Goal: Task Accomplishment & Management: Complete application form

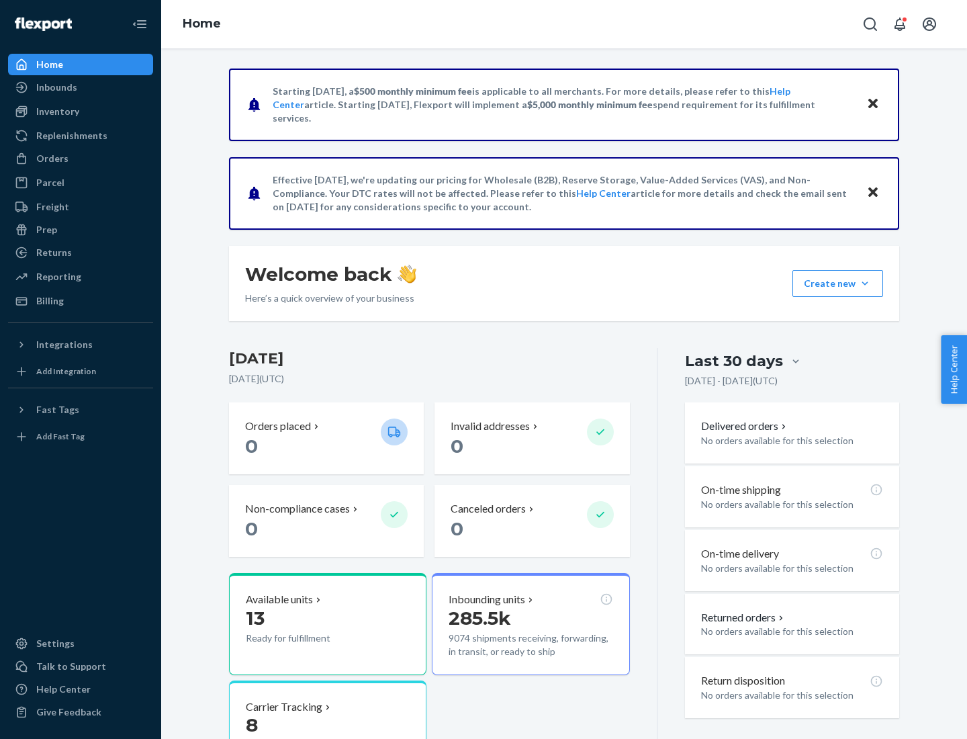
click at [865, 284] on button "Create new Create new inbound Create new order Create new product" at bounding box center [838, 283] width 91 height 27
click at [81, 87] on div "Inbounds" at bounding box center [80, 87] width 142 height 19
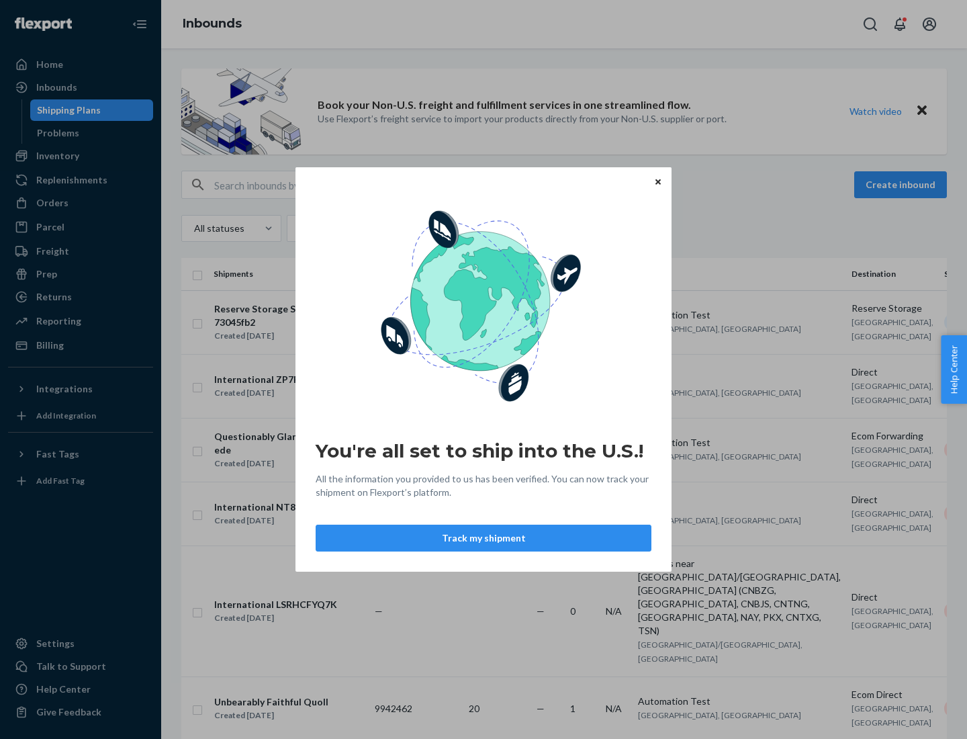
click at [484, 538] on button "Track my shipment" at bounding box center [484, 538] width 336 height 27
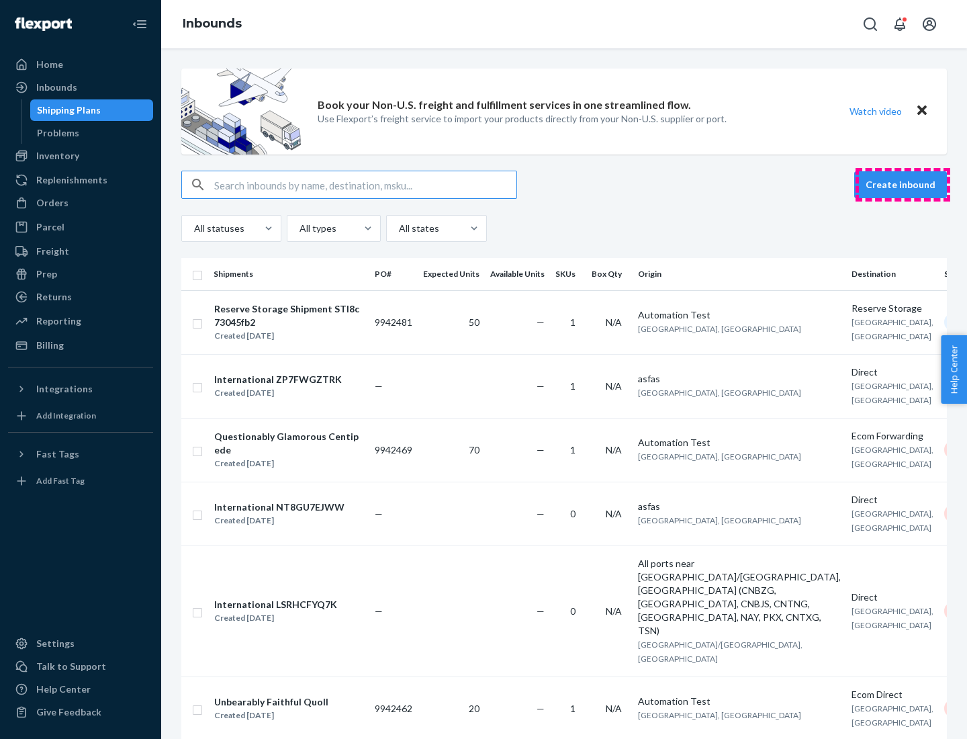
click at [903, 185] on button "Create inbound" at bounding box center [901, 184] width 93 height 27
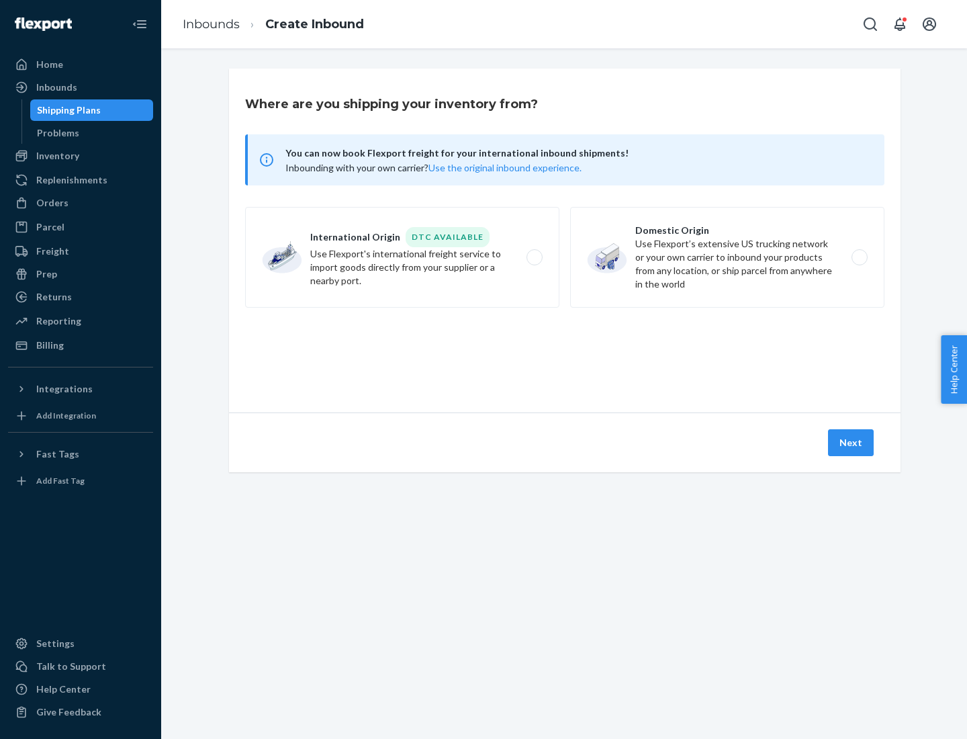
click at [402, 257] on label "International Origin DTC Available Use Flexport's international freight service…" at bounding box center [402, 257] width 314 height 101
click at [534, 257] on input "International Origin DTC Available Use Flexport's international freight service…" at bounding box center [538, 257] width 9 height 9
radio input "true"
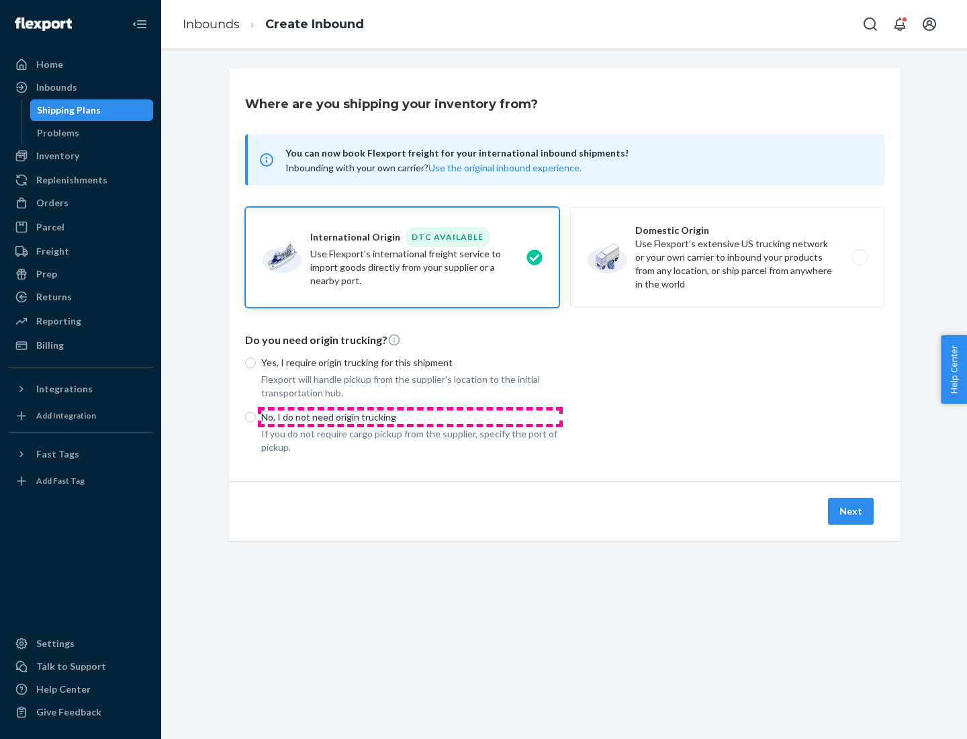
click at [411, 417] on p "No, I do not need origin trucking" at bounding box center [410, 417] width 298 height 13
click at [256, 417] on input "No, I do not need origin trucking" at bounding box center [250, 417] width 11 height 11
radio input "true"
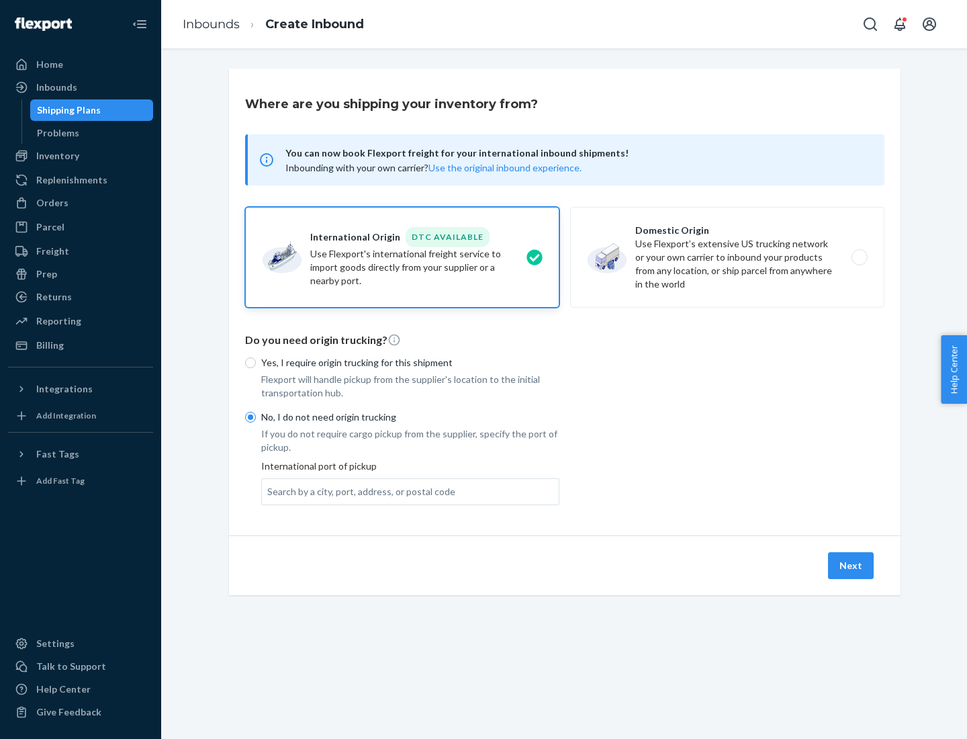
click at [358, 491] on div "Search by a city, port, address, or postal code" at bounding box center [361, 491] width 188 height 13
click at [269, 491] on input "Search by a city, port, address, or postal code" at bounding box center [267, 491] width 1 height 13
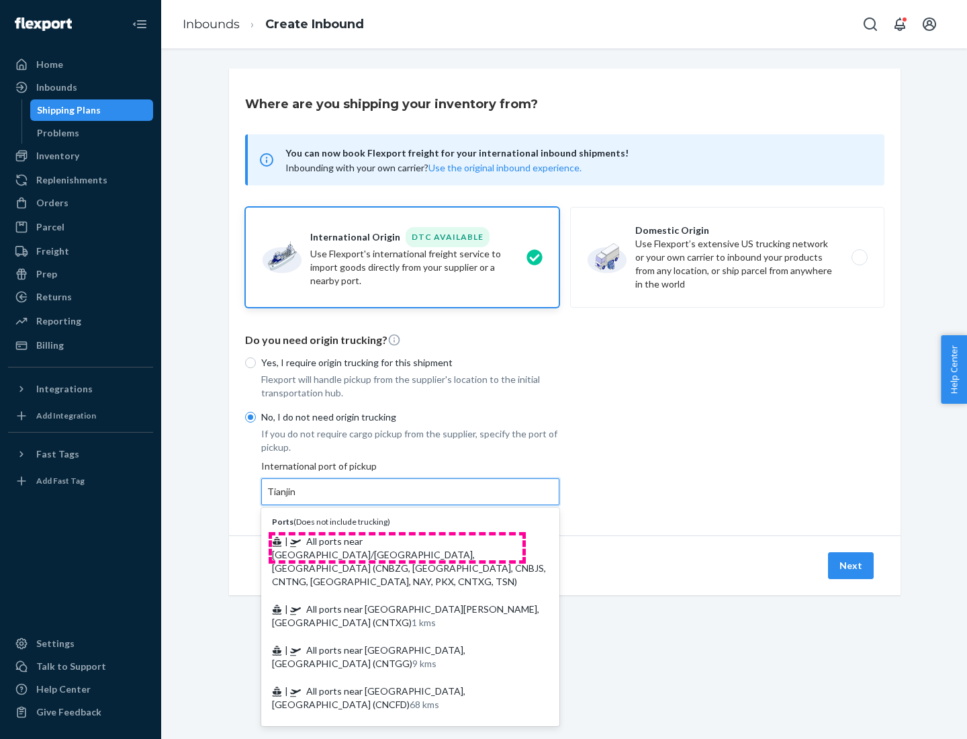
click at [397, 541] on span "| All ports near [GEOGRAPHIC_DATA]/[GEOGRAPHIC_DATA], [GEOGRAPHIC_DATA] (CNBZG,…" at bounding box center [409, 561] width 274 height 52
click at [297, 499] on input "Tianjin" at bounding box center [282, 491] width 30 height 13
type input "All ports near [GEOGRAPHIC_DATA]/[GEOGRAPHIC_DATA], [GEOGRAPHIC_DATA] (CNBZG, […"
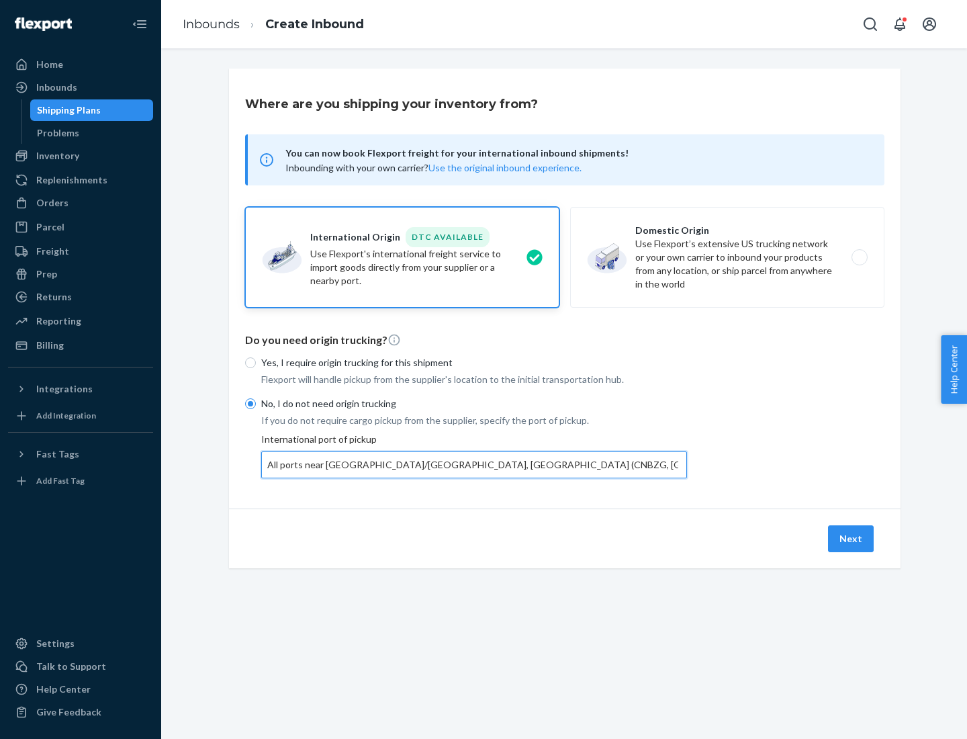
click at [852, 538] on button "Next" at bounding box center [851, 538] width 46 height 27
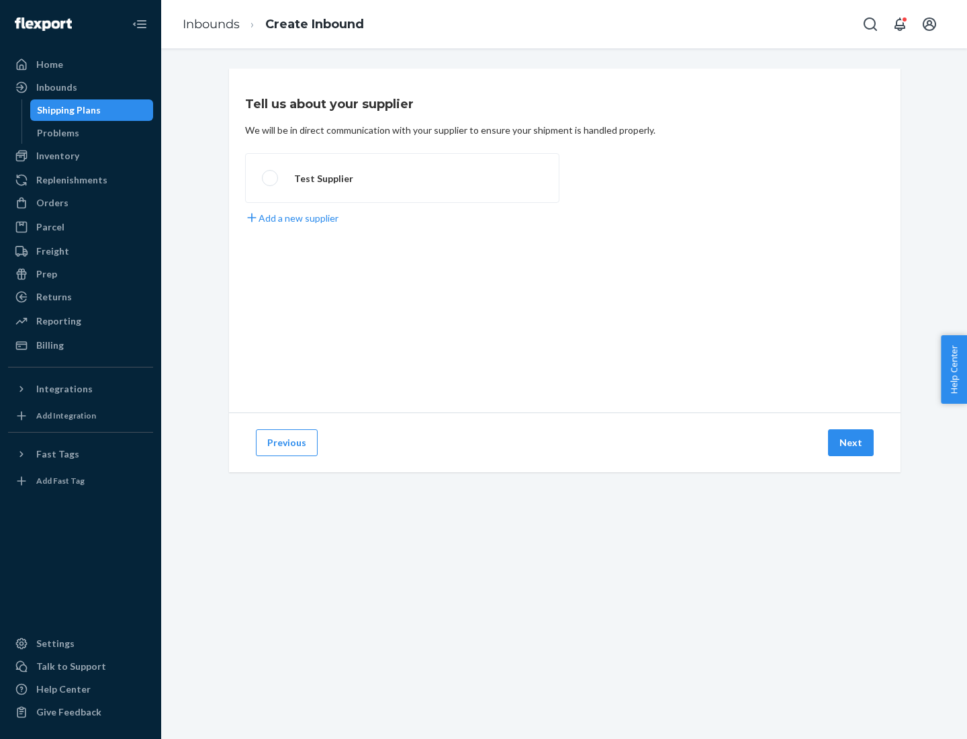
click at [402, 178] on label "Test Supplier" at bounding box center [402, 178] width 314 height 50
click at [271, 178] on input "Test Supplier" at bounding box center [266, 178] width 9 height 9
radio input "true"
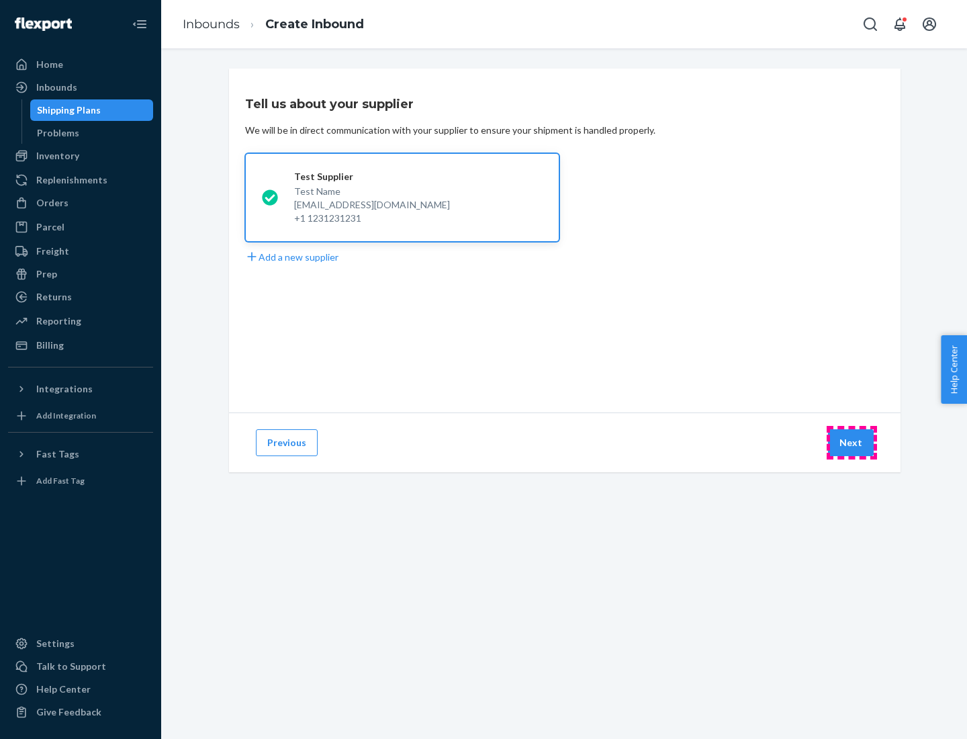
click at [852, 443] on button "Next" at bounding box center [851, 442] width 46 height 27
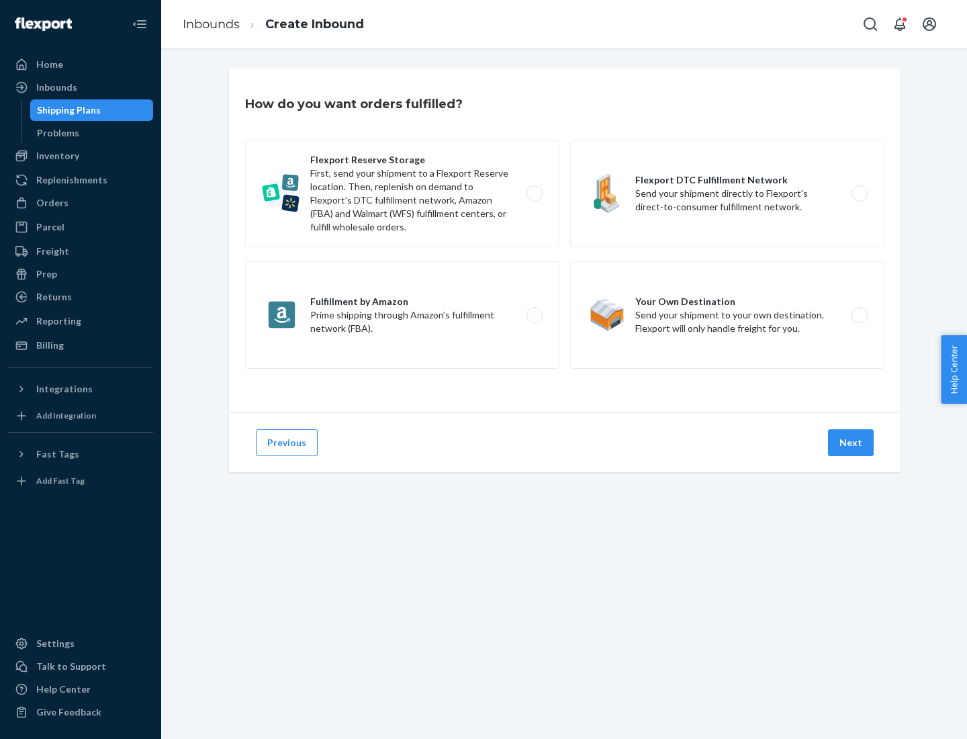
click at [402, 193] on label "Flexport Reserve Storage First, send your shipment to a Flexport Reserve locati…" at bounding box center [402, 193] width 314 height 107
click at [534, 193] on input "Flexport Reserve Storage First, send your shipment to a Flexport Reserve locati…" at bounding box center [538, 193] width 9 height 9
radio input "true"
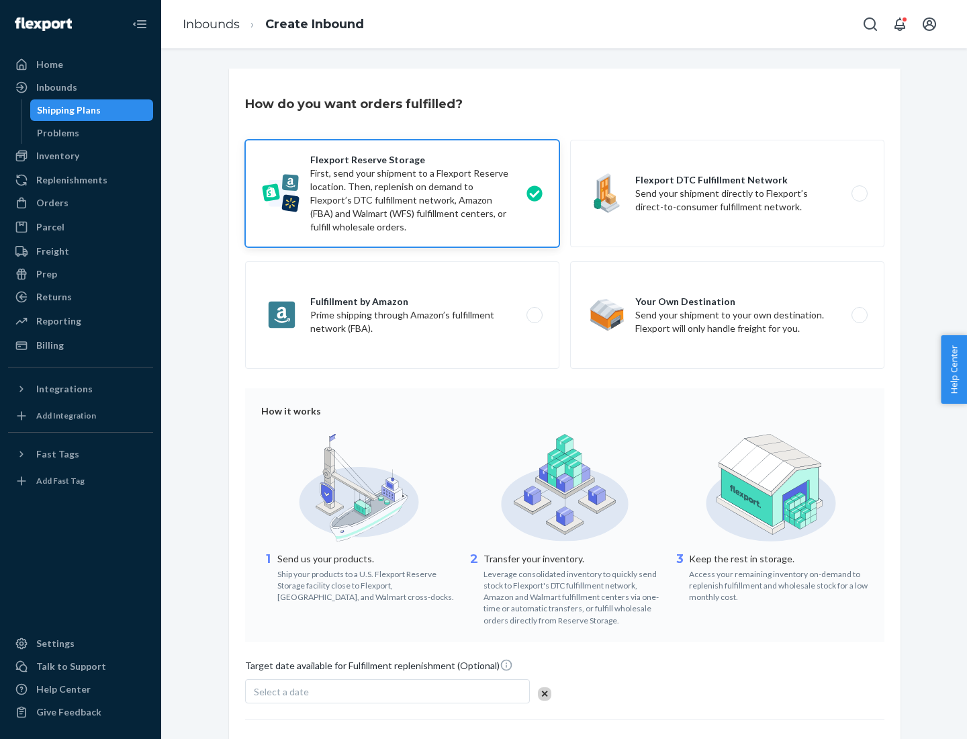
scroll to position [110, 0]
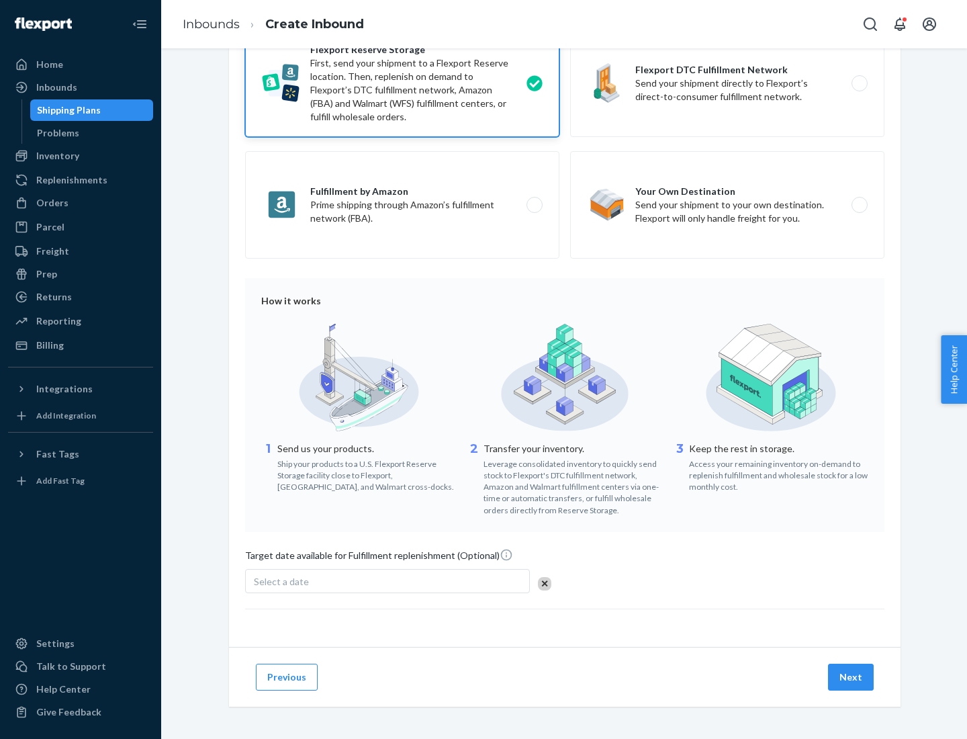
click at [852, 677] on button "Next" at bounding box center [851, 677] width 46 height 27
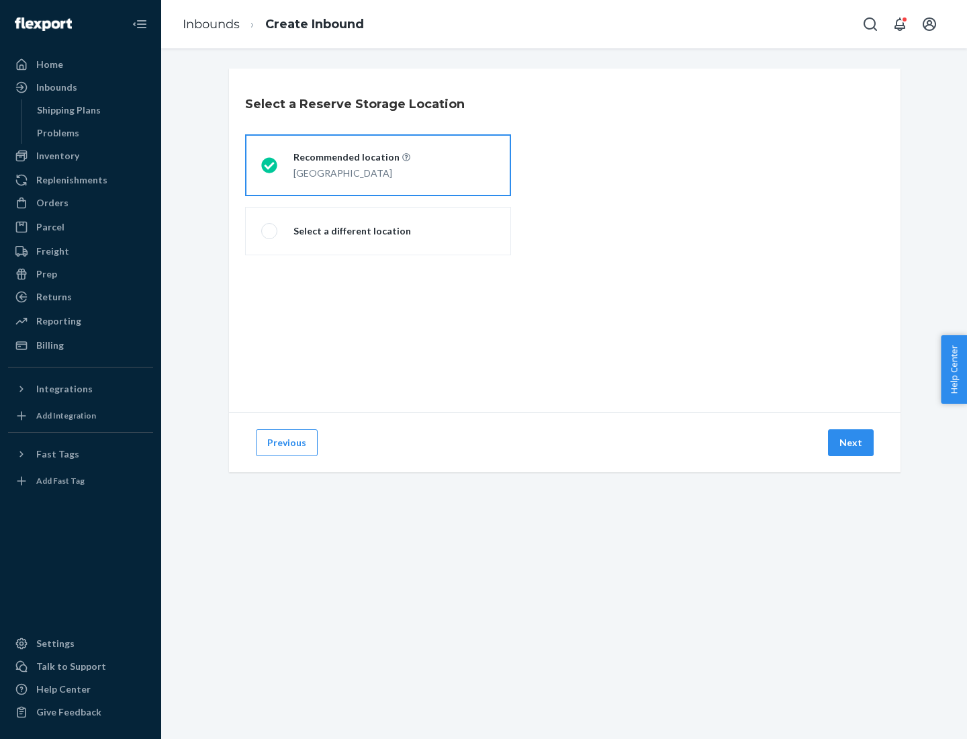
click at [378, 165] on div "[GEOGRAPHIC_DATA]" at bounding box center [352, 172] width 117 height 16
click at [270, 165] on input "Recommended location [GEOGRAPHIC_DATA]" at bounding box center [265, 165] width 9 height 9
click at [852, 443] on button "Next" at bounding box center [851, 442] width 46 height 27
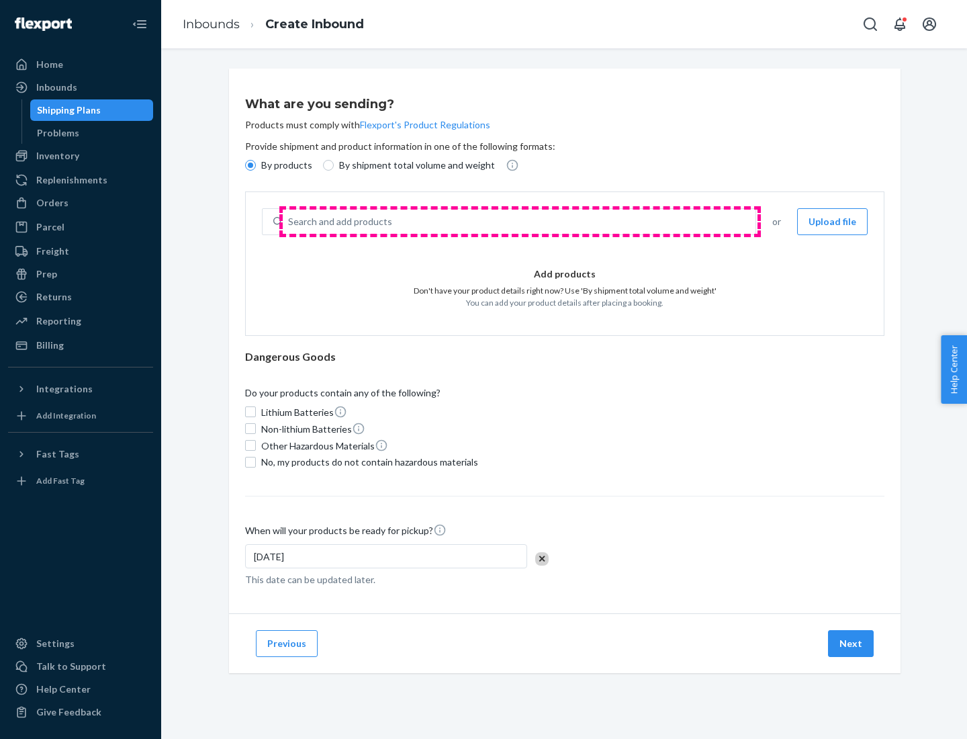
click at [520, 222] on div "Search and add products" at bounding box center [519, 222] width 473 height 24
click at [290, 222] on input "Search and add products" at bounding box center [288, 221] width 1 height 13
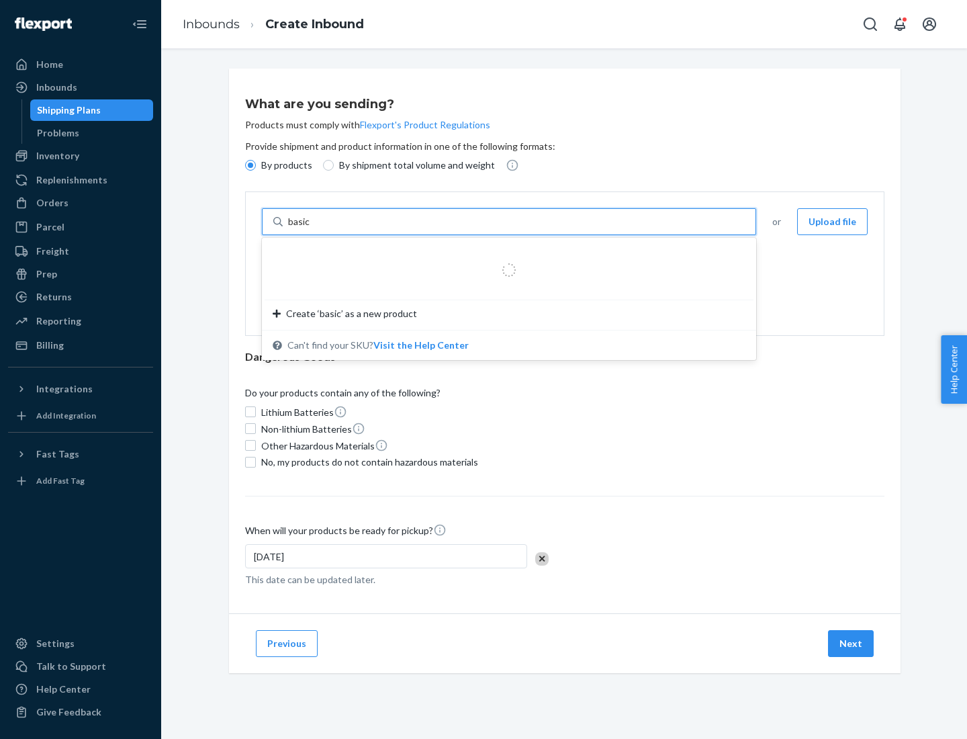
type input "basic"
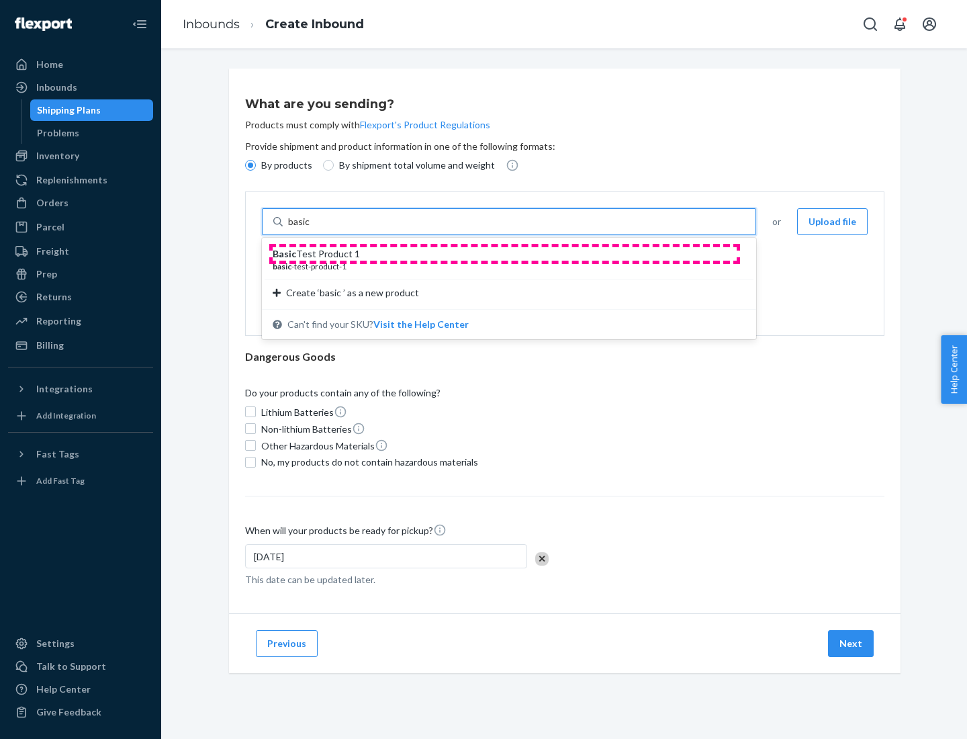
click at [505, 254] on div "Basic Test Product 1" at bounding box center [504, 253] width 462 height 13
click at [312, 228] on input "basic" at bounding box center [300, 221] width 24 height 13
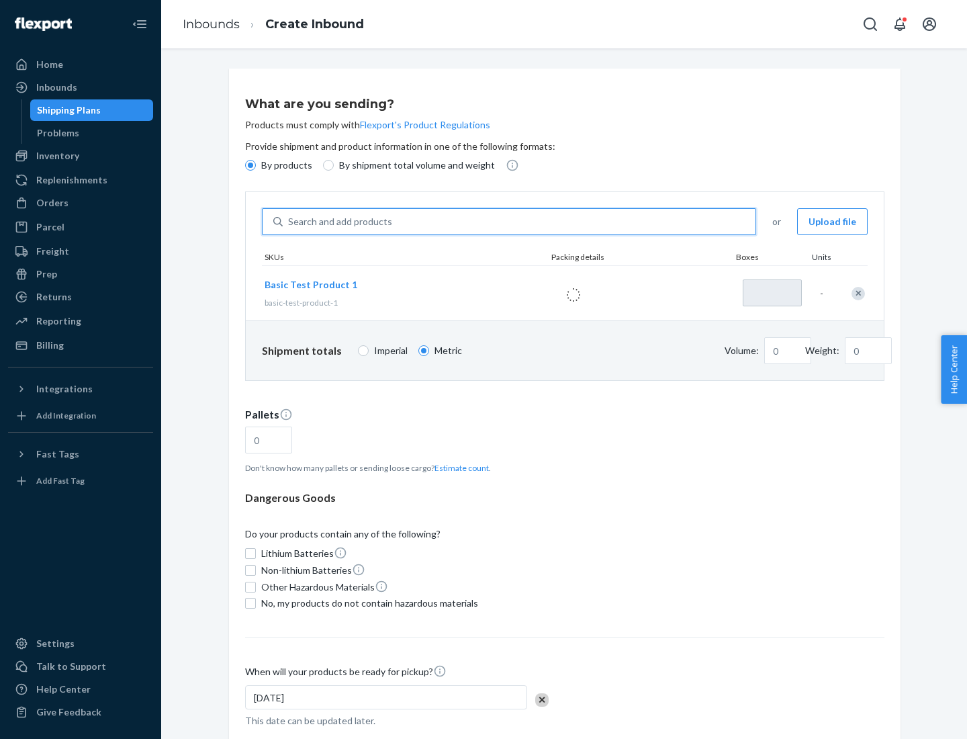
type input "1"
type input "1.09"
type input "3.27"
type input "30"
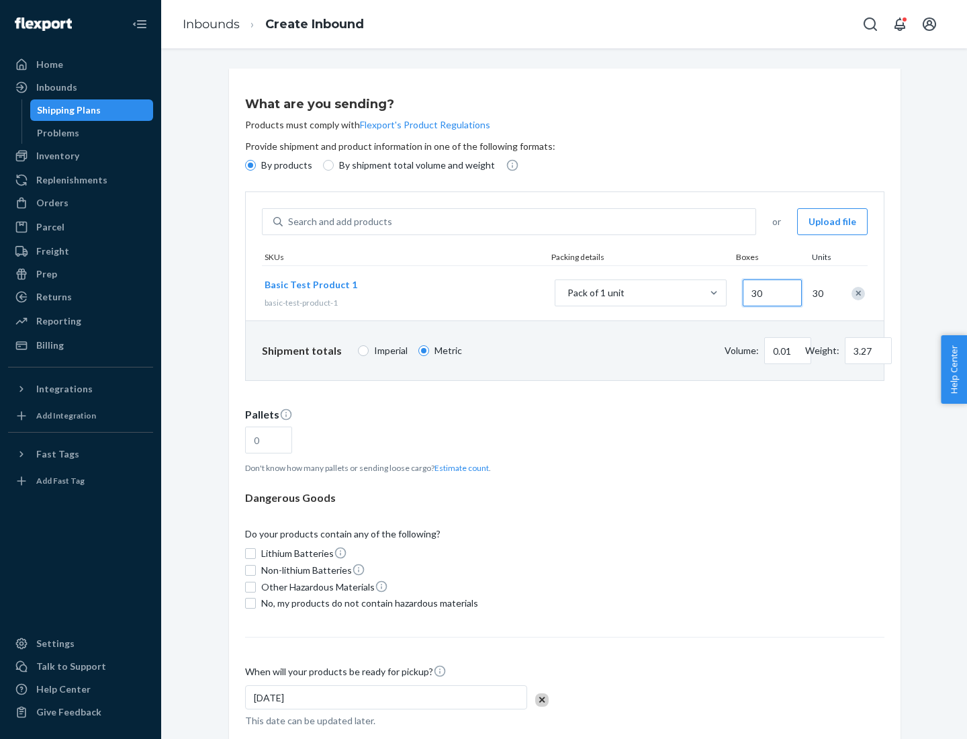
type input "0.01"
type input "32.66"
type input "300"
type input "0.07"
type input "326.59"
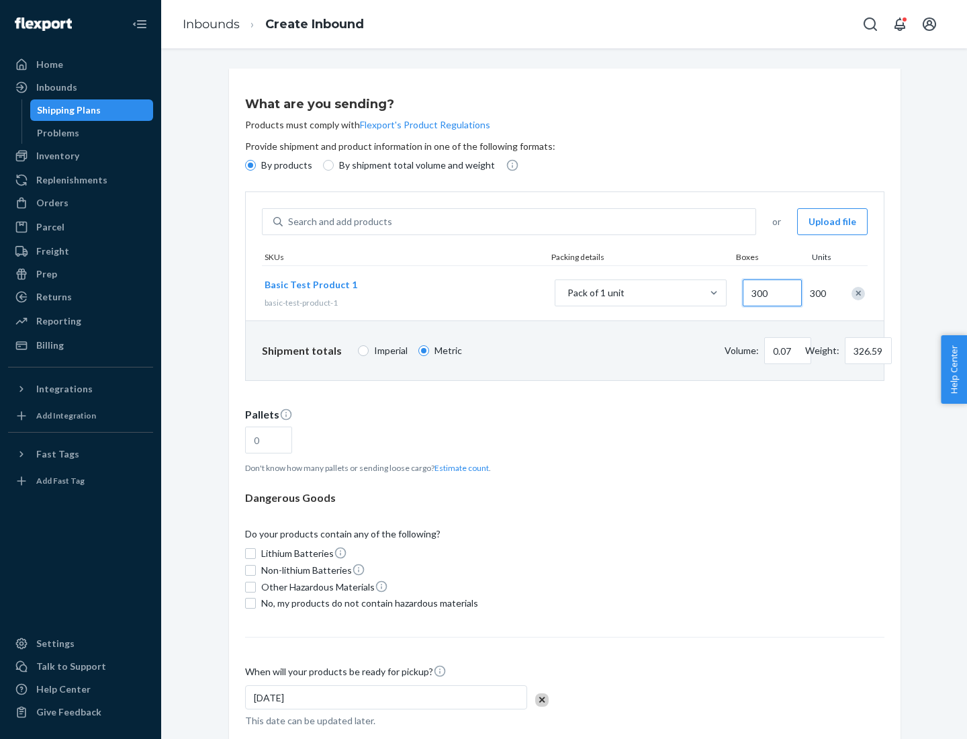
type input "3000"
type input "0.68"
type input "3265.86"
type input "1.09"
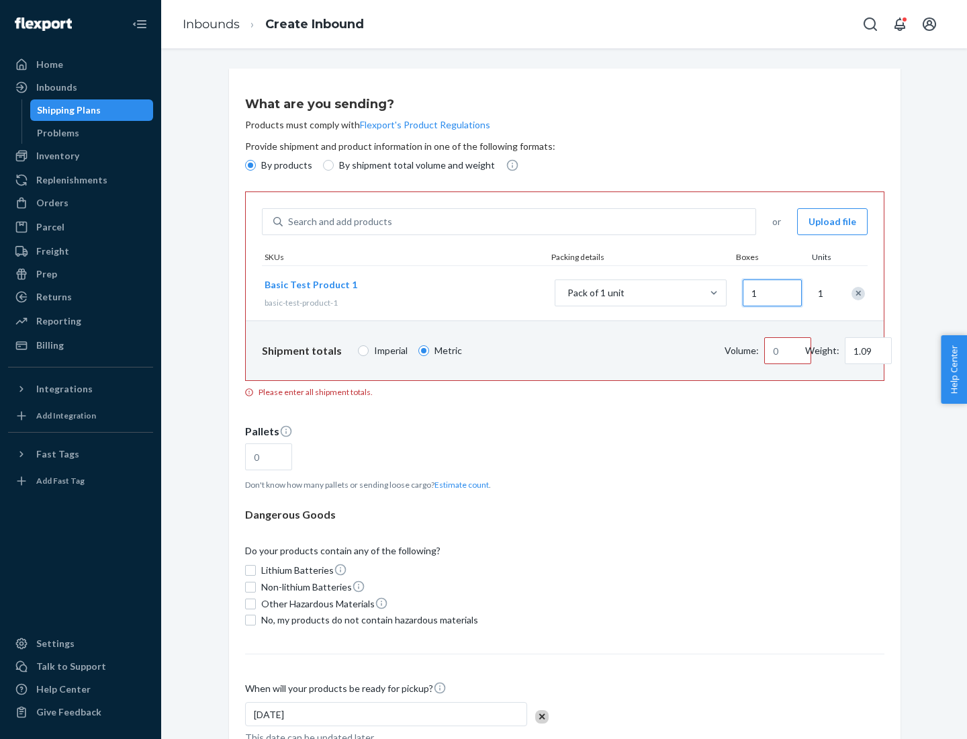
type input "10"
type input "10.89"
type input "100"
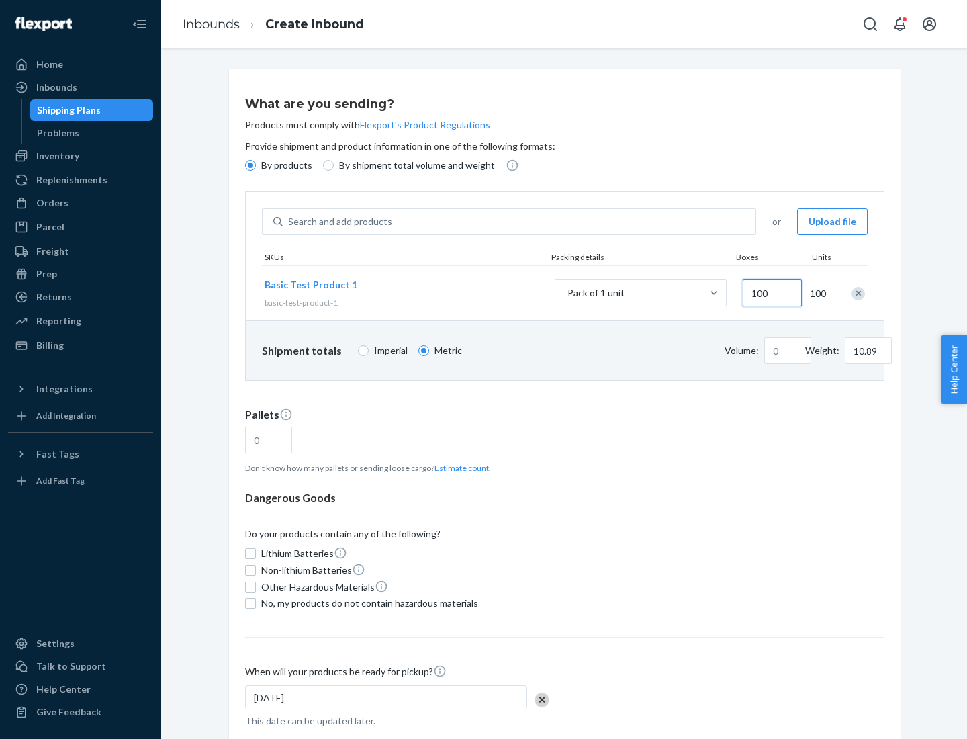
type input "0.02"
type input "108.86"
type input "1000"
type input "0.23"
type input "1088.62"
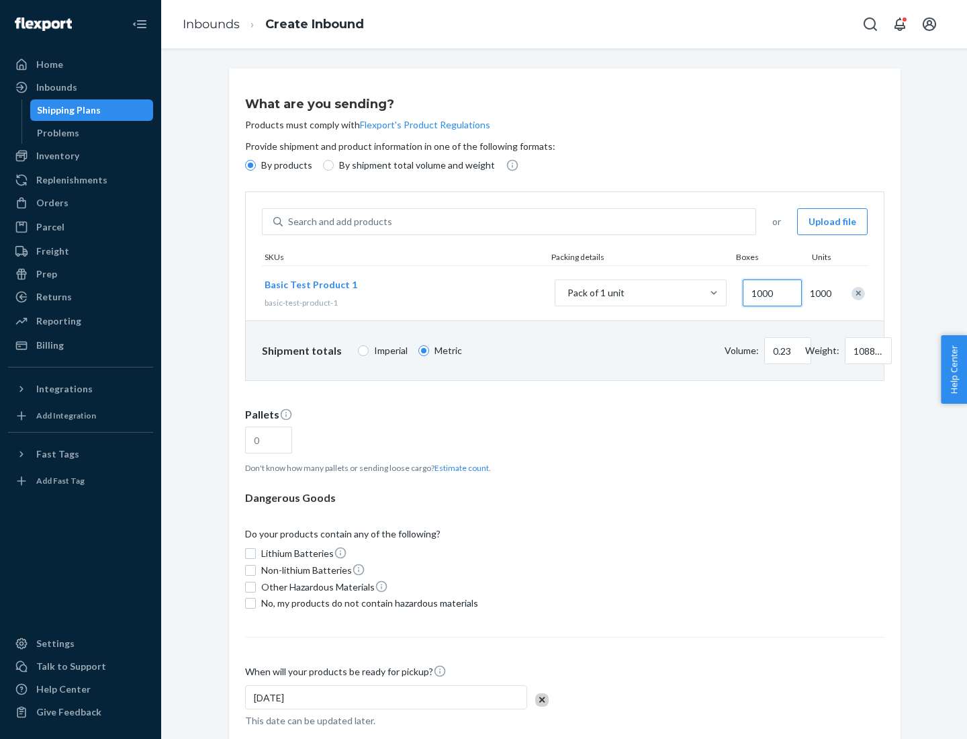
scroll to position [46, 0]
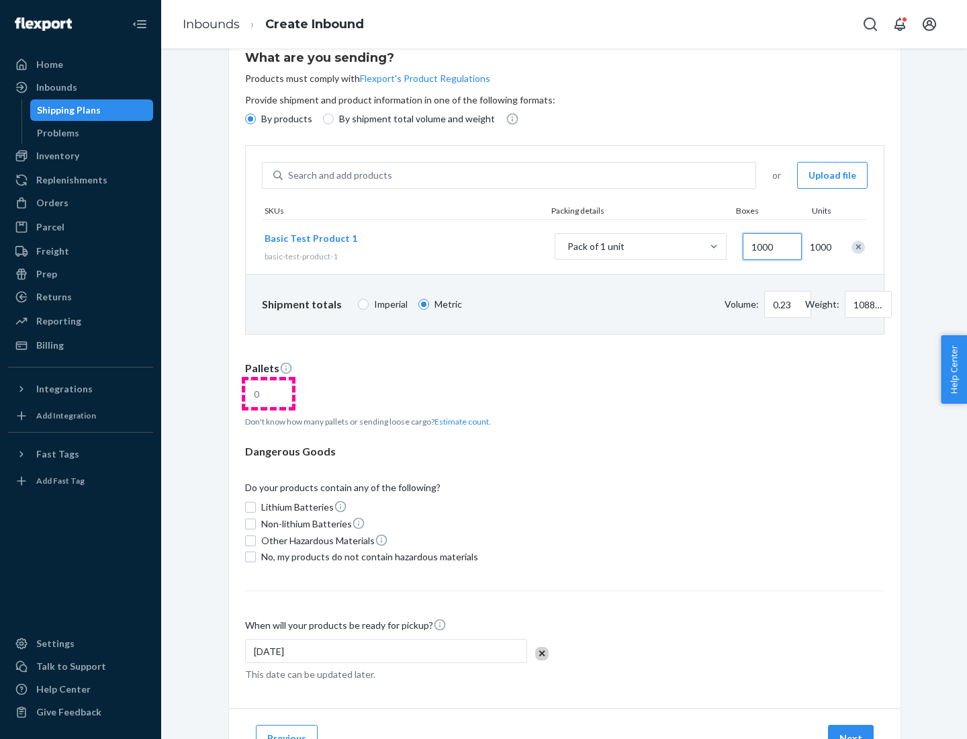
type input "1000"
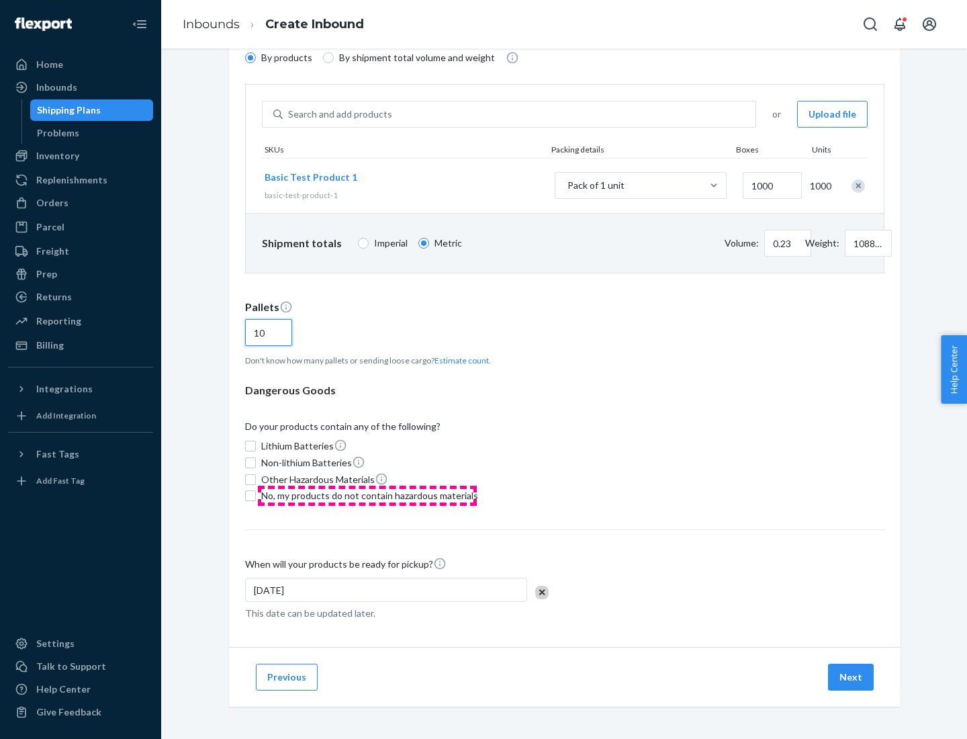
type input "10"
click at [368, 496] on span "No, my products do not contain hazardous materials" at bounding box center [369, 495] width 217 height 13
click at [256, 496] on input "No, my products do not contain hazardous materials" at bounding box center [250, 495] width 11 height 11
checkbox input "true"
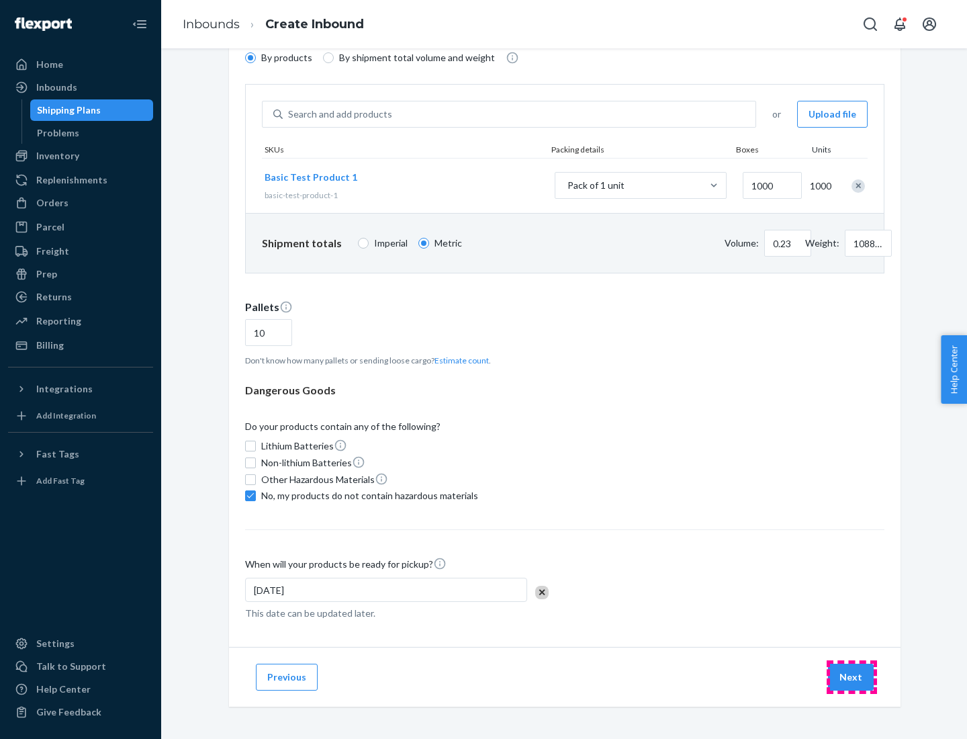
click at [852, 677] on button "Next" at bounding box center [851, 677] width 46 height 27
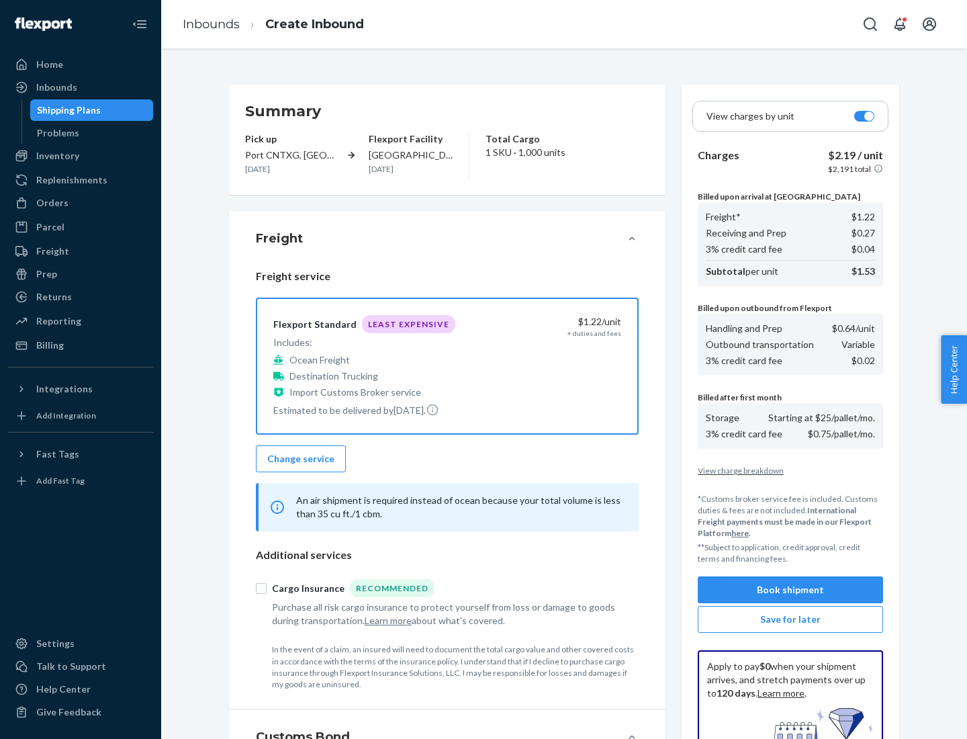
scroll to position [196, 0]
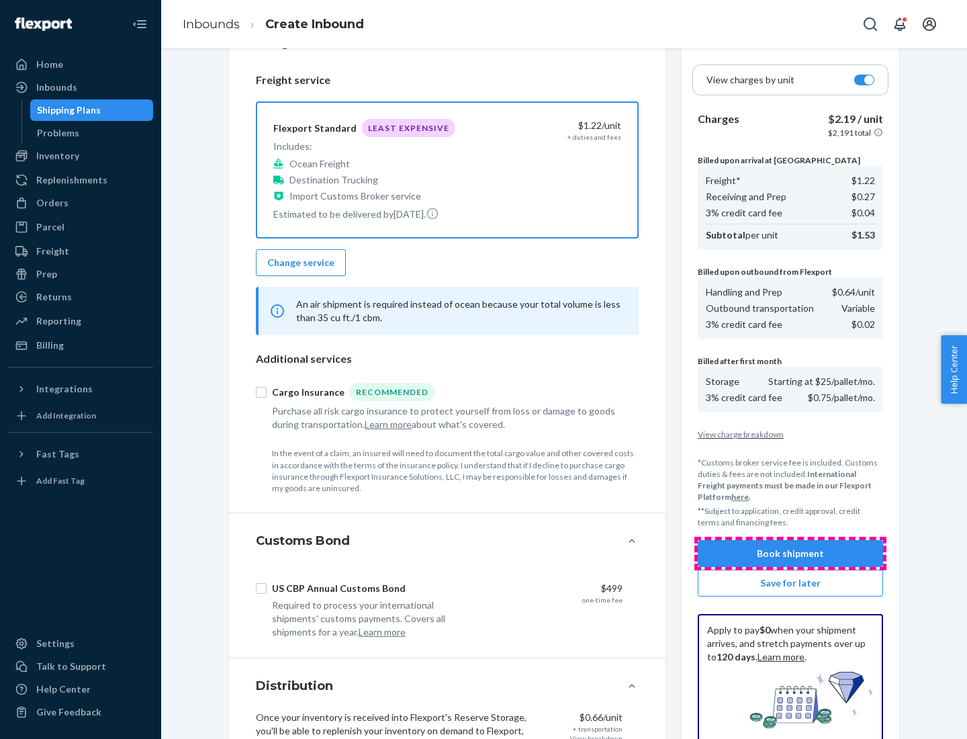
click at [791, 554] on button "Book shipment" at bounding box center [790, 553] width 185 height 27
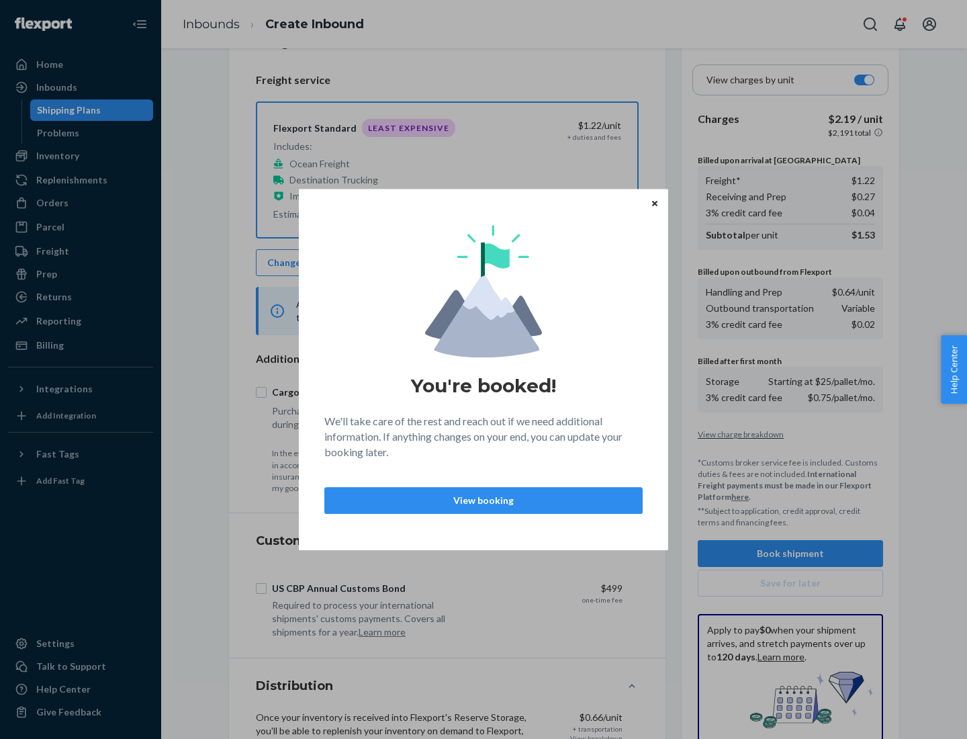
click at [484, 500] on p "View booking" at bounding box center [484, 500] width 296 height 13
